Goal: Information Seeking & Learning: Learn about a topic

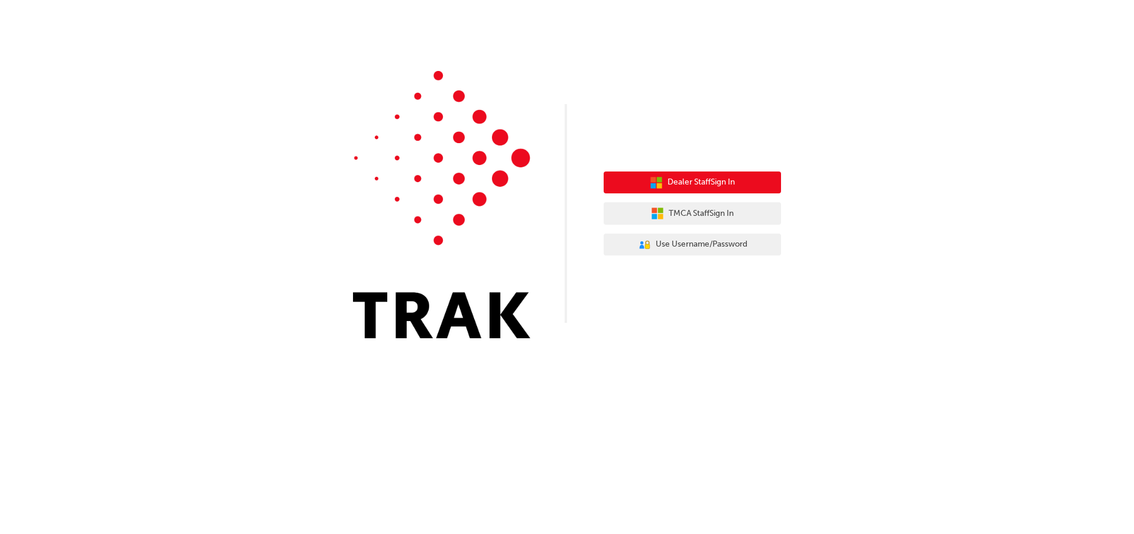
click at [729, 190] on button "Dealer Staff Sign In" at bounding box center [691, 182] width 177 height 22
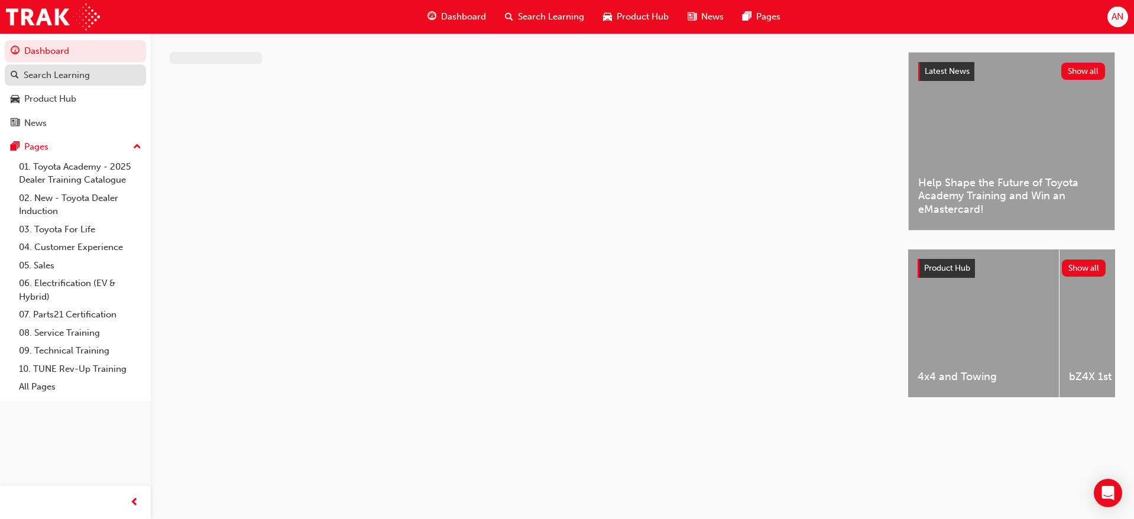
click at [105, 77] on div "Search Learning" at bounding box center [75, 75] width 129 height 15
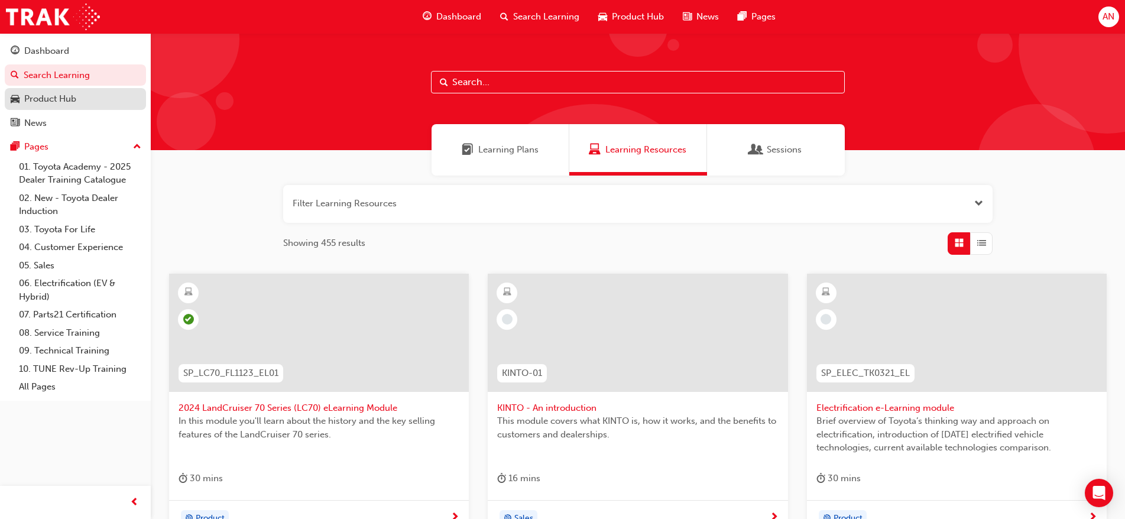
click at [59, 105] on div "Product Hub" at bounding box center [50, 99] width 52 height 14
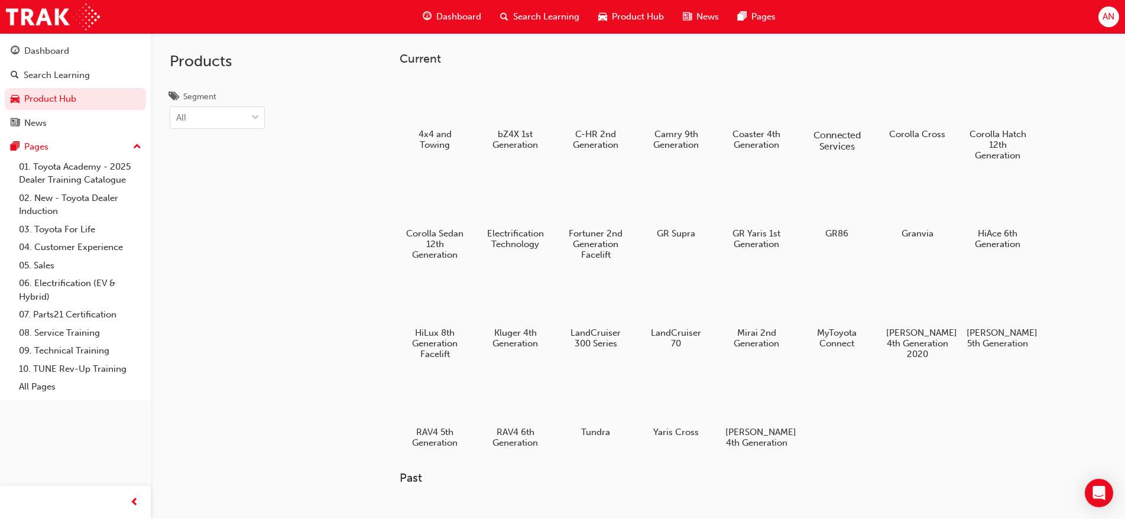
click at [848, 140] on h5 "Connected Services" at bounding box center [837, 140] width 66 height 22
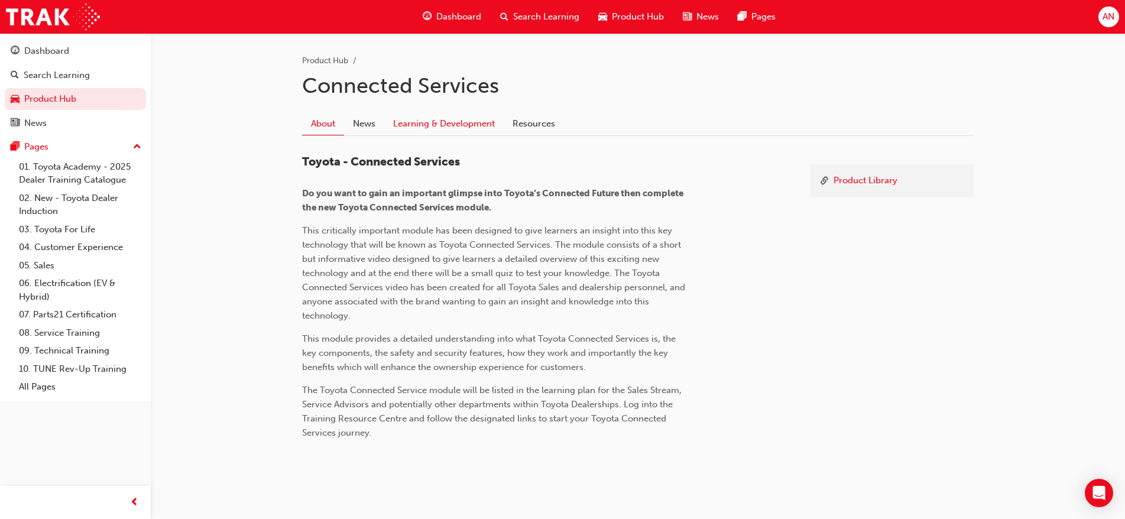
scroll to position [251, 0]
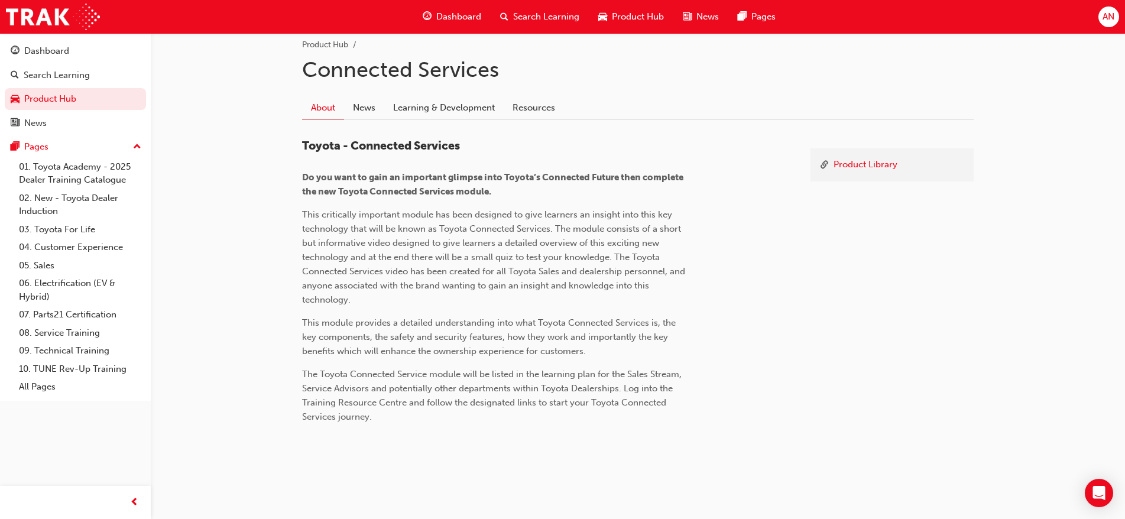
click at [431, 122] on div "Product Library Toyota - Connected Services Do you want to gain an important gl…" at bounding box center [637, 286] width 671 height 332
click at [431, 119] on div "About News Learning & Development Resources" at bounding box center [637, 108] width 671 height 24
click at [434, 118] on link "Learning & Development" at bounding box center [443, 107] width 119 height 22
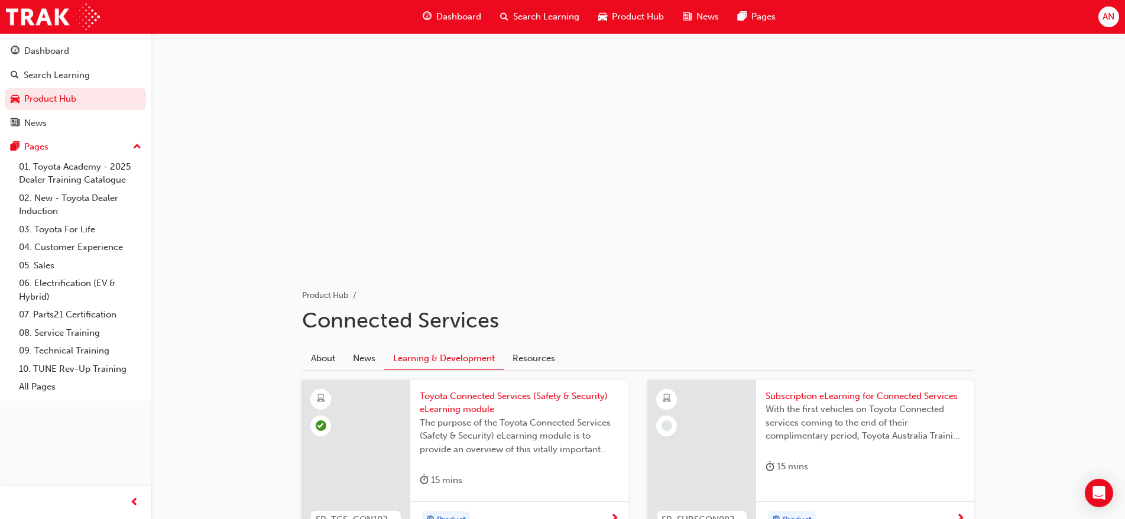
click at [90, 62] on button "Dashboard Search Learning Product Hub News Pages" at bounding box center [75, 87] width 141 height 98
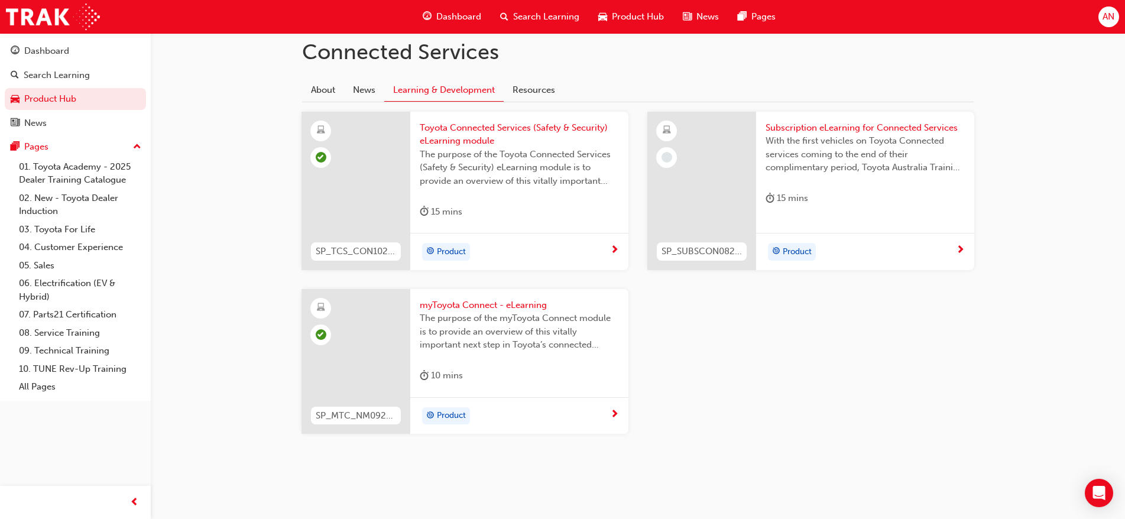
scroll to position [270, 0]
click at [553, 431] on div "Product" at bounding box center [519, 414] width 218 height 37
